Goal: Task Accomplishment & Management: Manage account settings

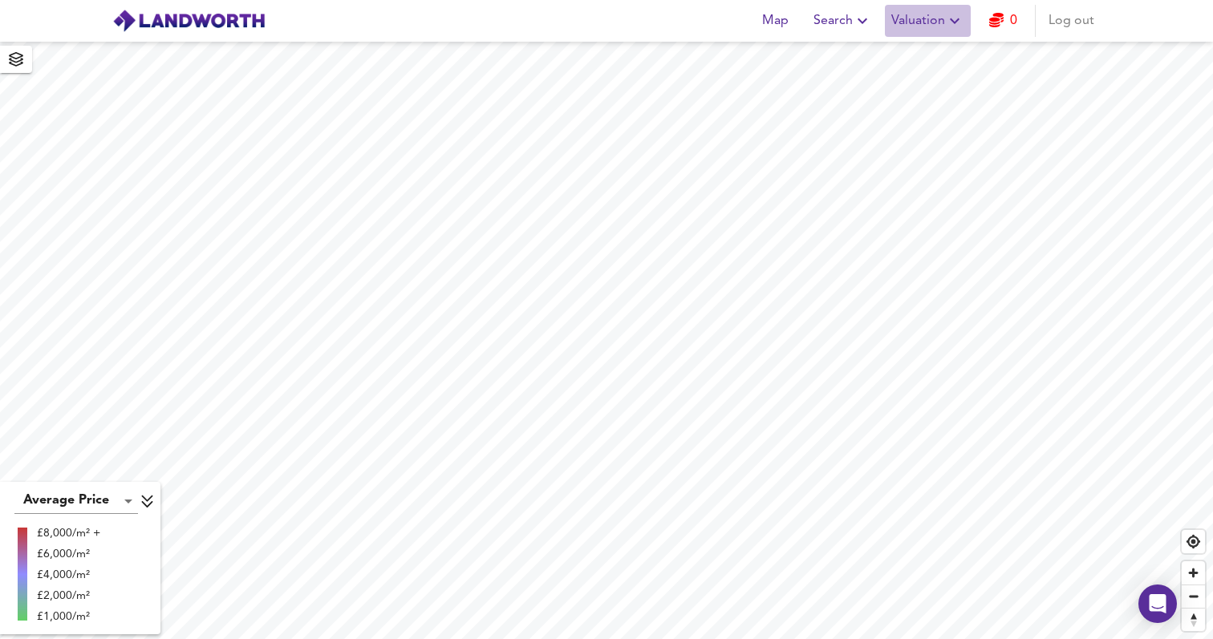
click at [938, 25] on span "Valuation" at bounding box center [927, 21] width 73 height 22
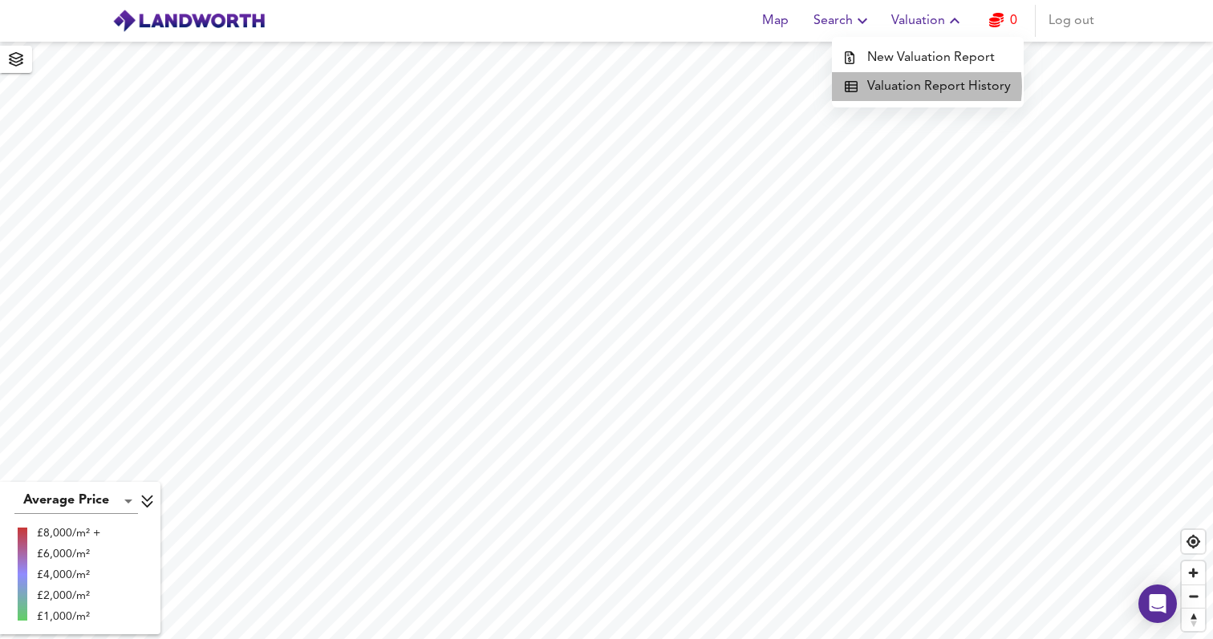
click at [914, 87] on li "Valuation Report History" at bounding box center [928, 86] width 192 height 29
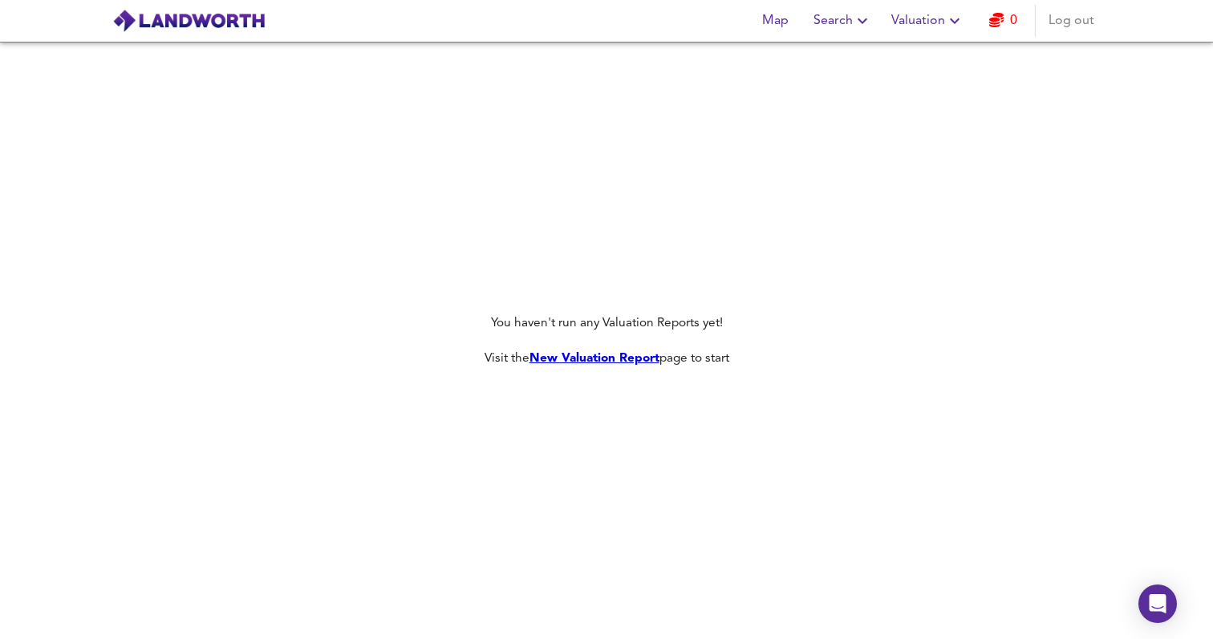
click at [848, 24] on span "Search" at bounding box center [843, 21] width 59 height 22
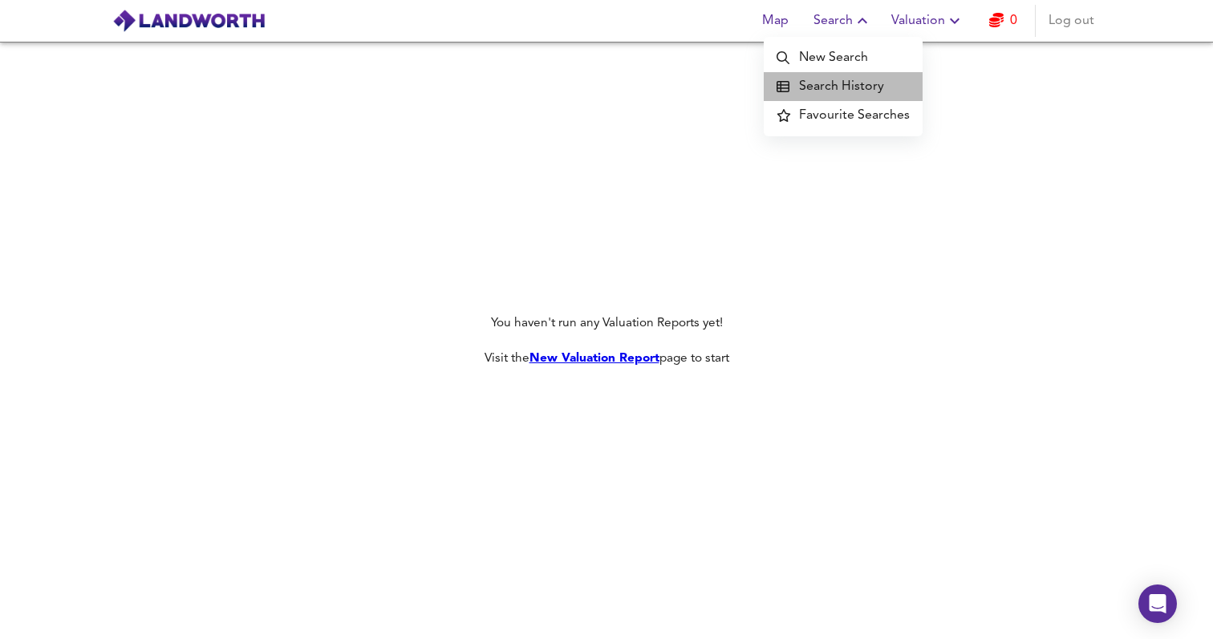
click at [870, 88] on li "Search History" at bounding box center [843, 86] width 159 height 29
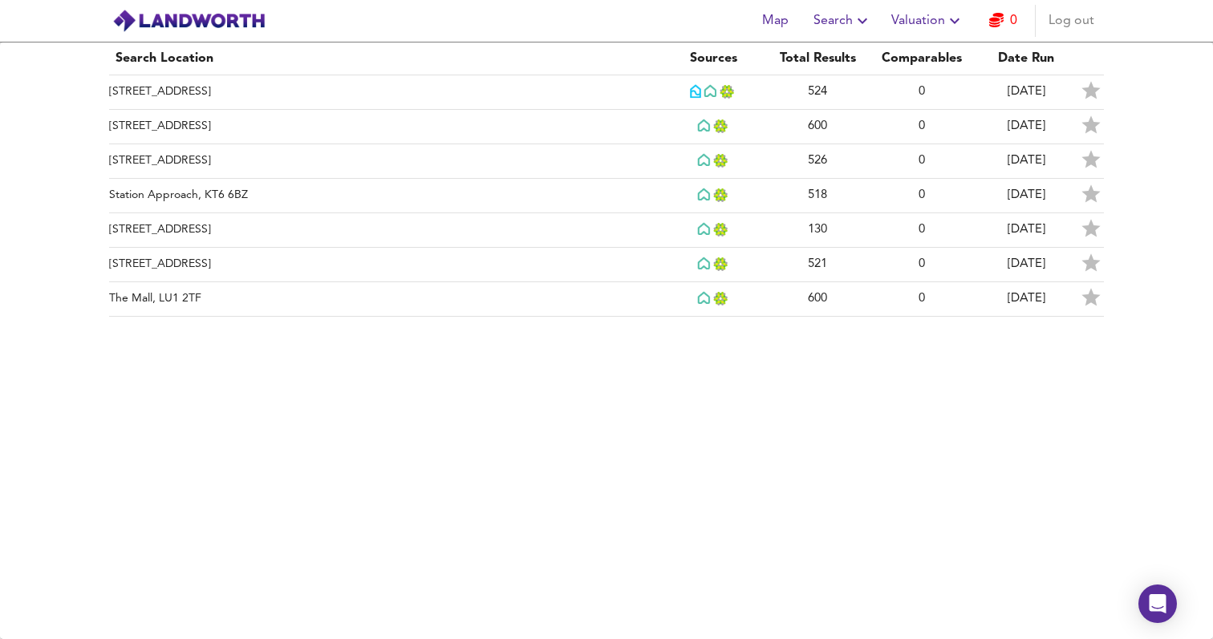
click at [1083, 18] on span "Log out" at bounding box center [1072, 21] width 46 height 22
